Goal: Information Seeking & Learning: Learn about a topic

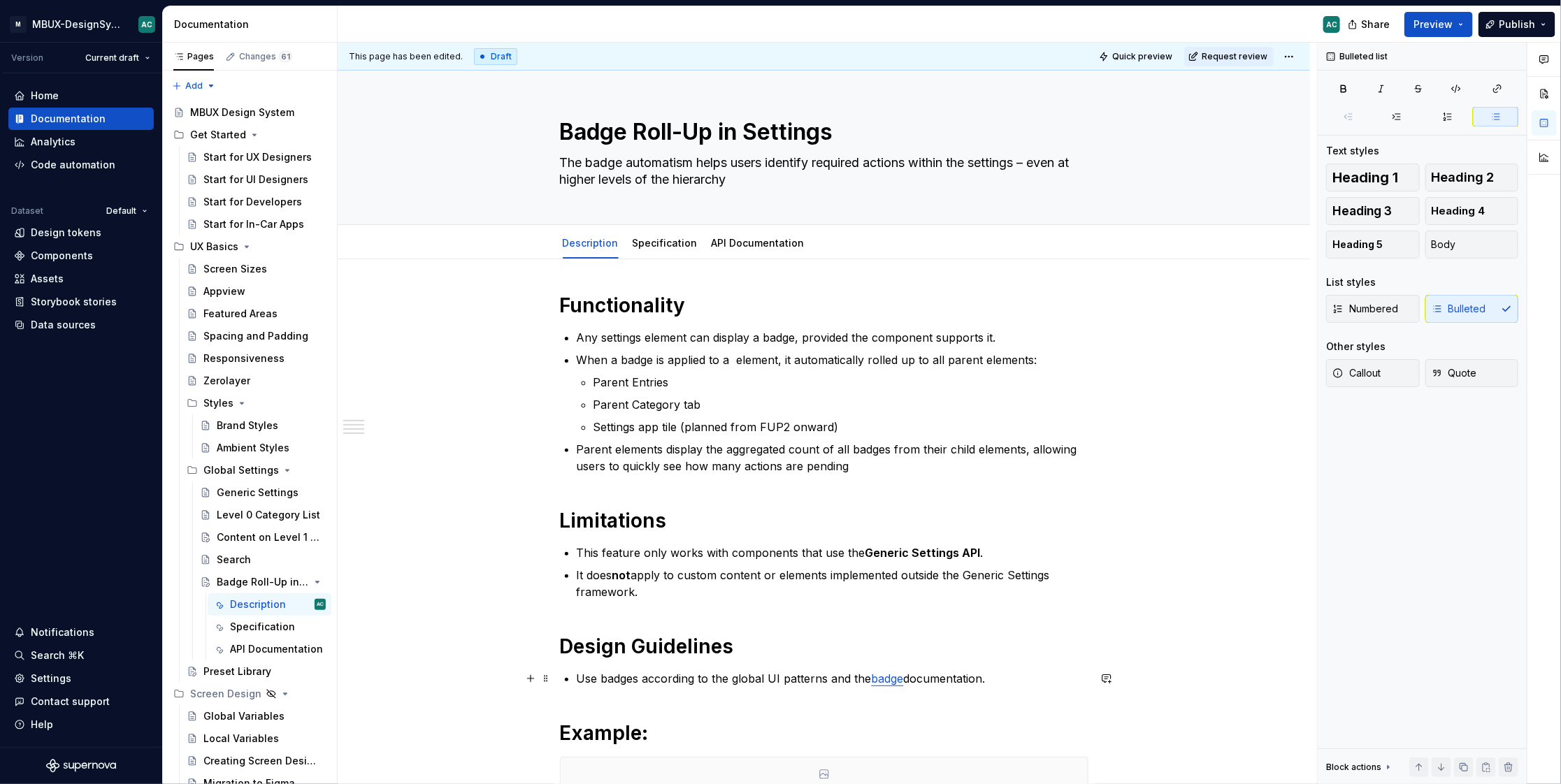
click at [888, 677] on link "badge" at bounding box center [888, 678] width 33 height 14
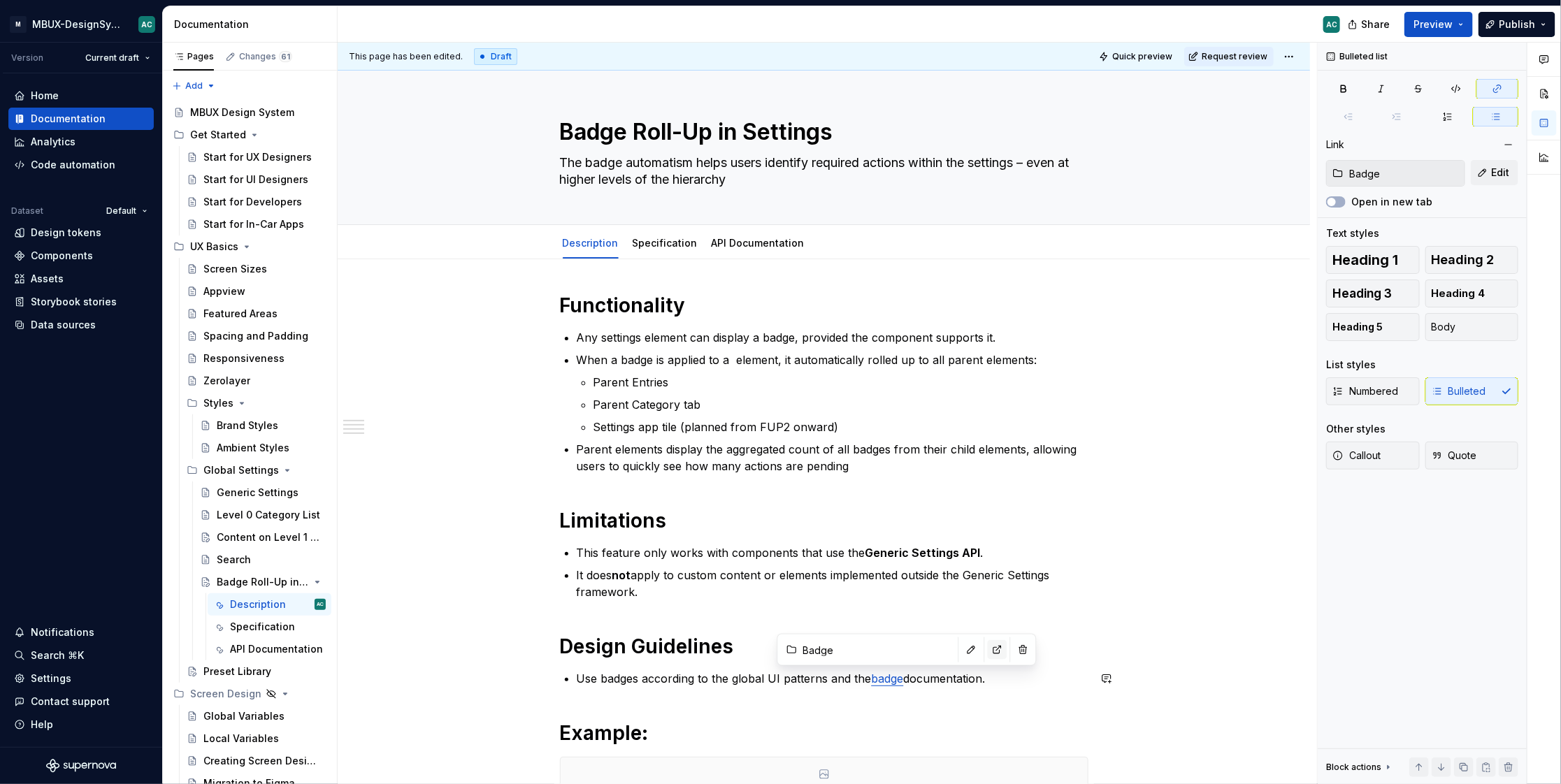
click at [988, 652] on button "button" at bounding box center [997, 649] width 19 height 19
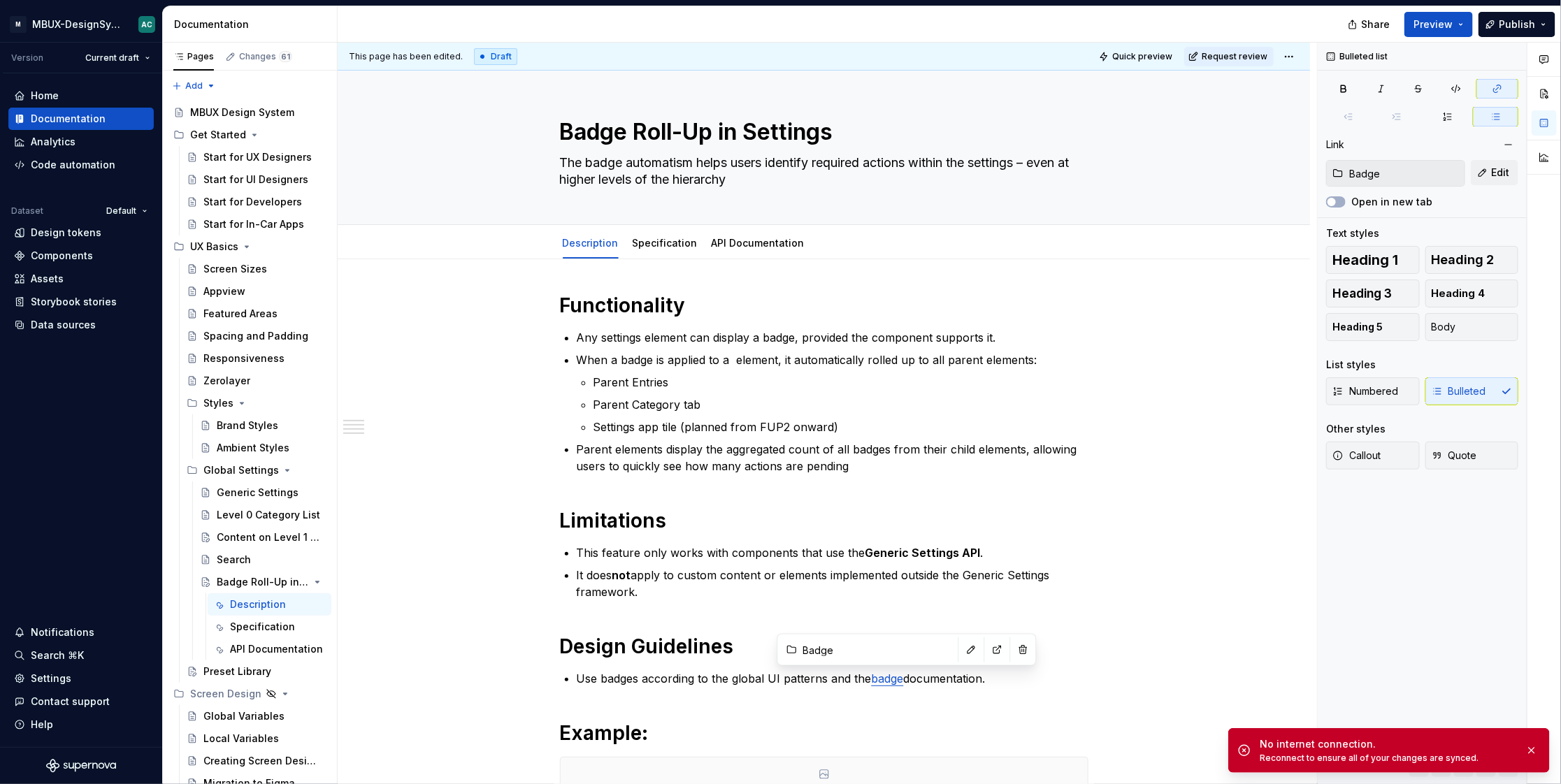
type textarea "*"
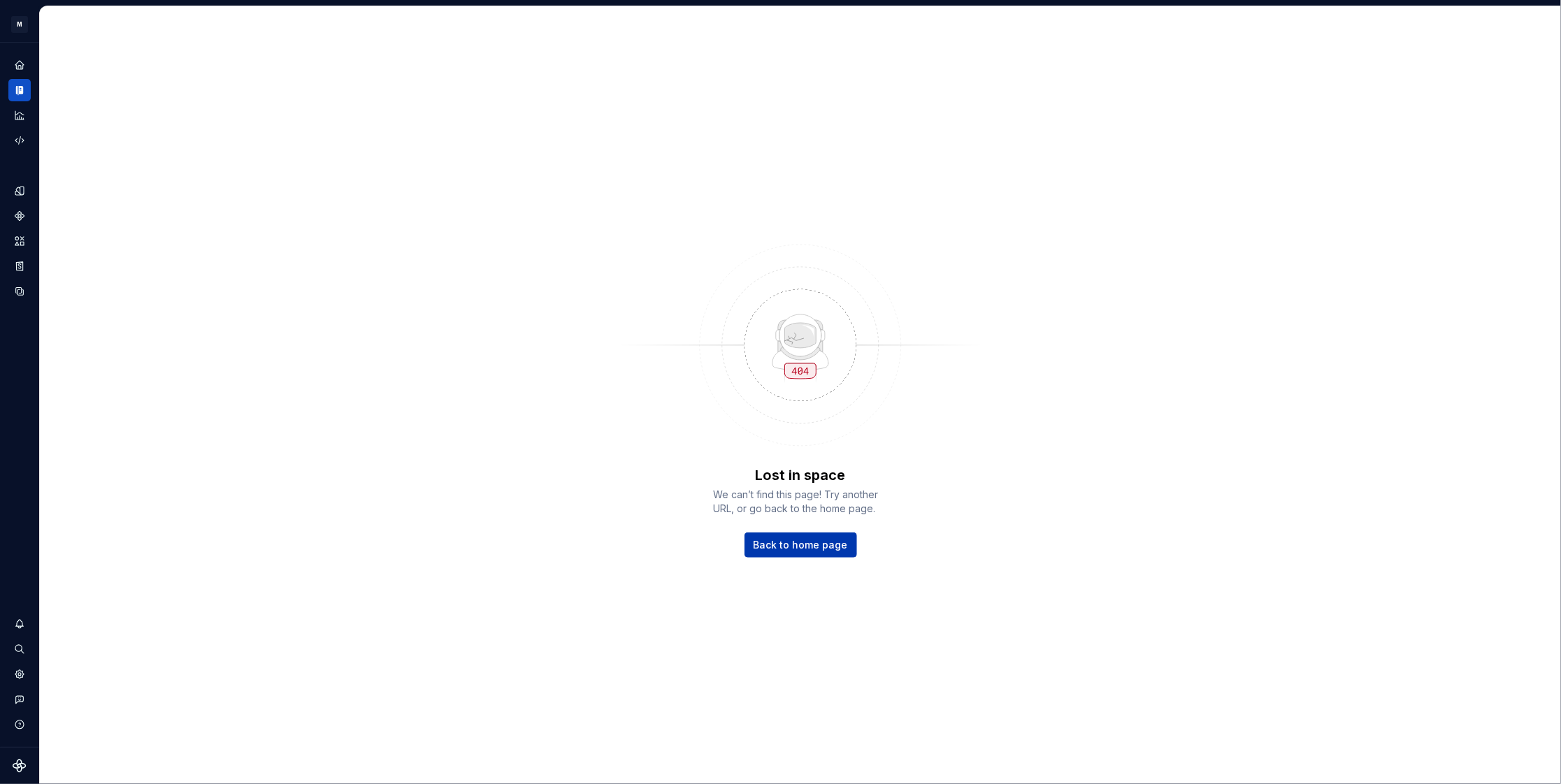
click at [795, 547] on span "Back to home page" at bounding box center [800, 545] width 94 height 14
